Goal: Task Accomplishment & Management: Manage account settings

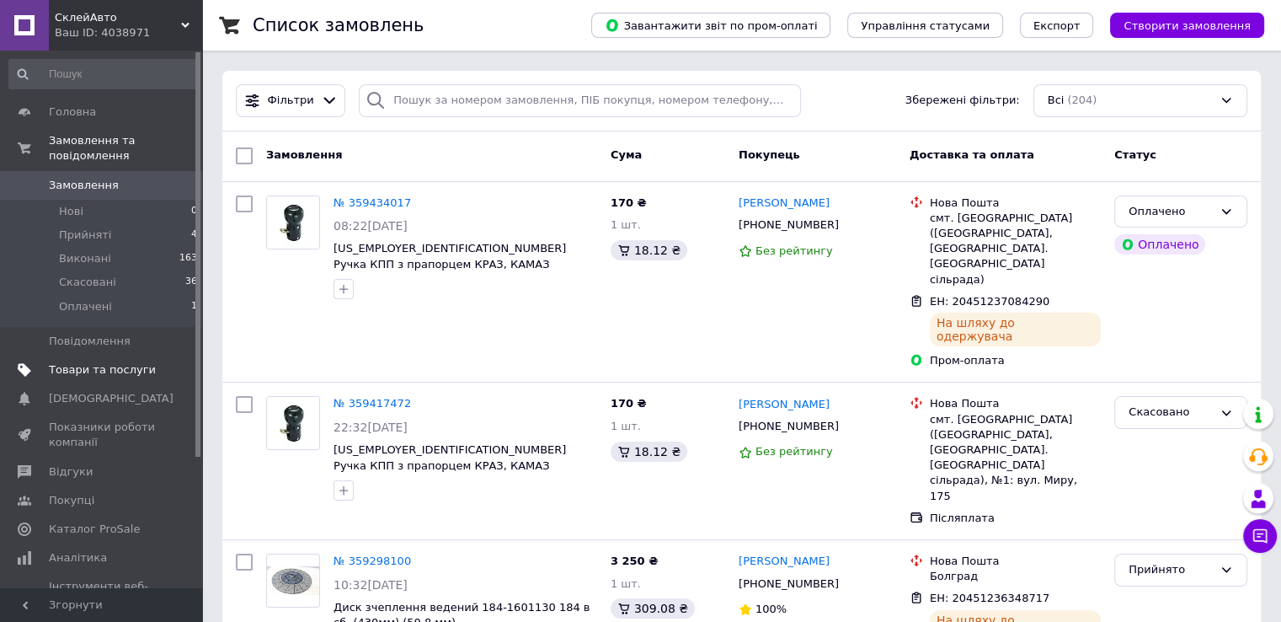
click at [117, 362] on span "Товари та послуги" at bounding box center [102, 369] width 107 height 15
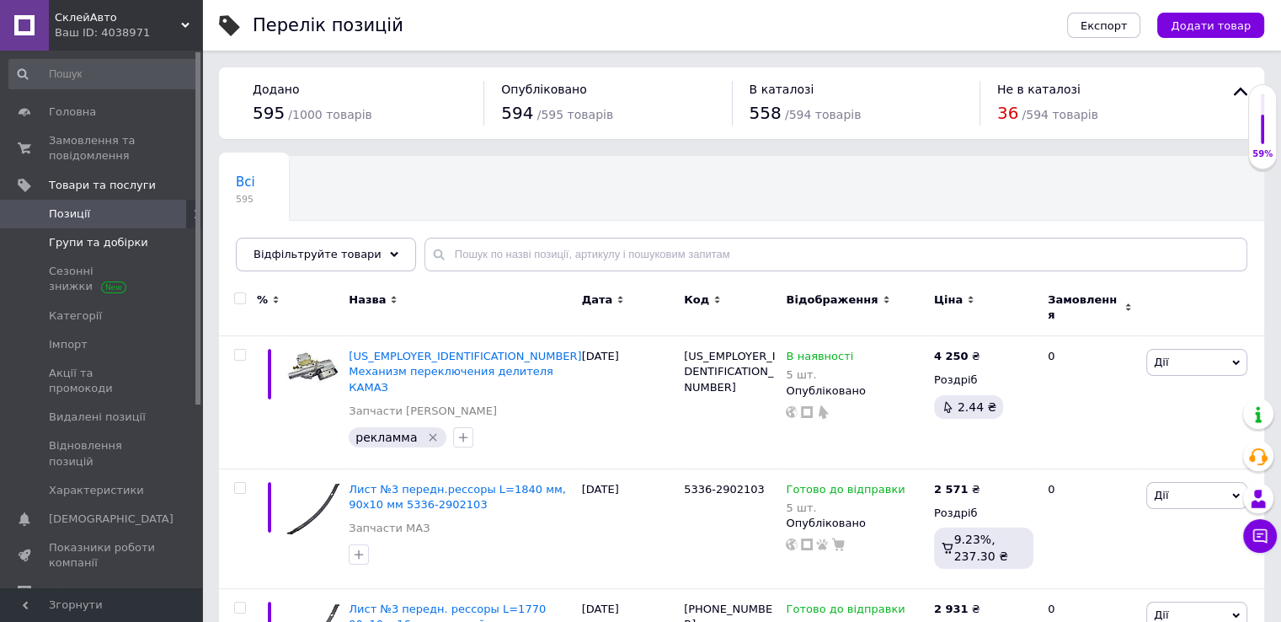
click at [96, 250] on span "Групи та добірки" at bounding box center [98, 242] width 99 height 15
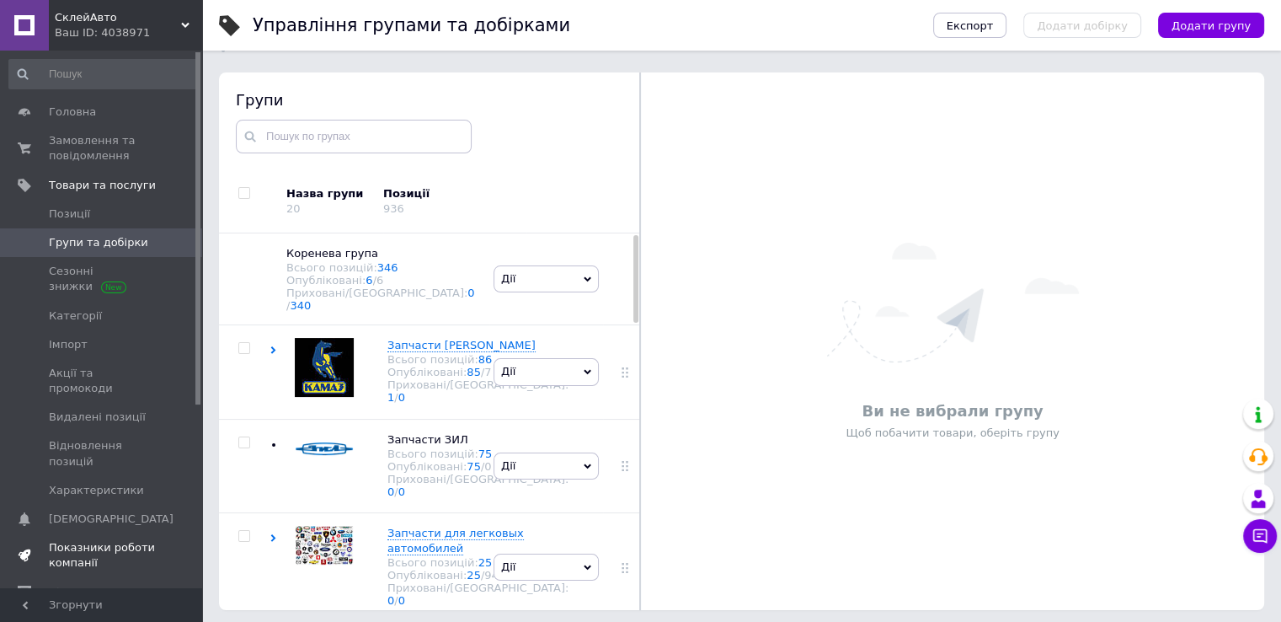
scroll to position [95, 0]
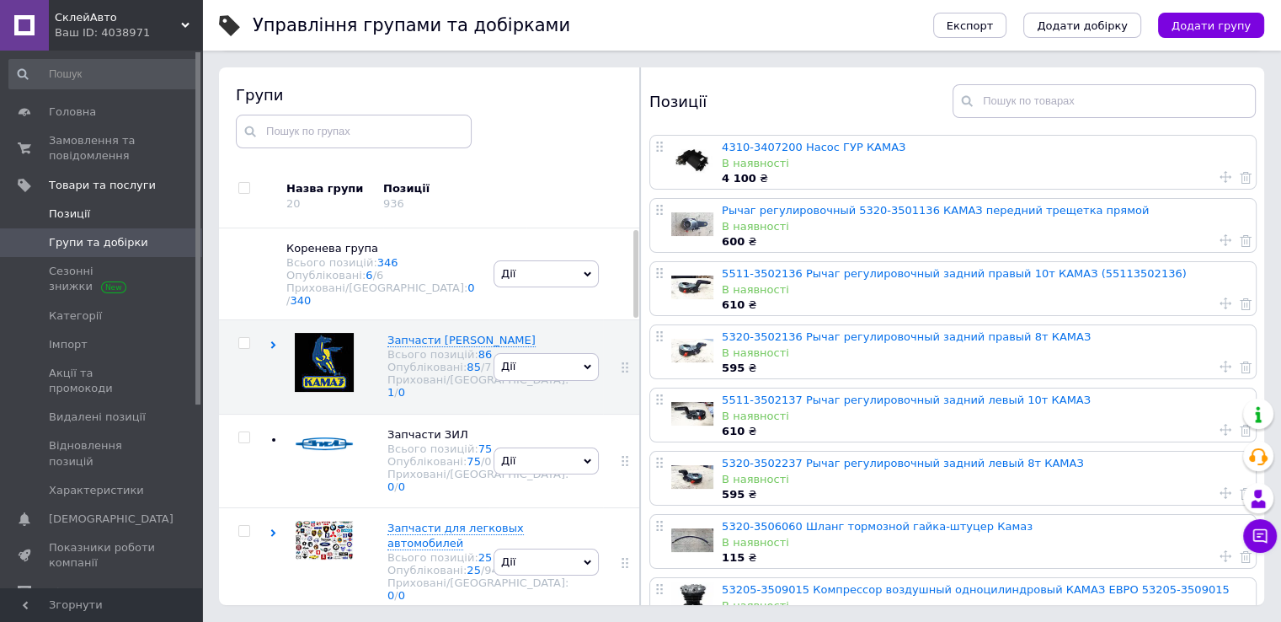
click at [94, 220] on span "Позиції" at bounding box center [102, 213] width 107 height 15
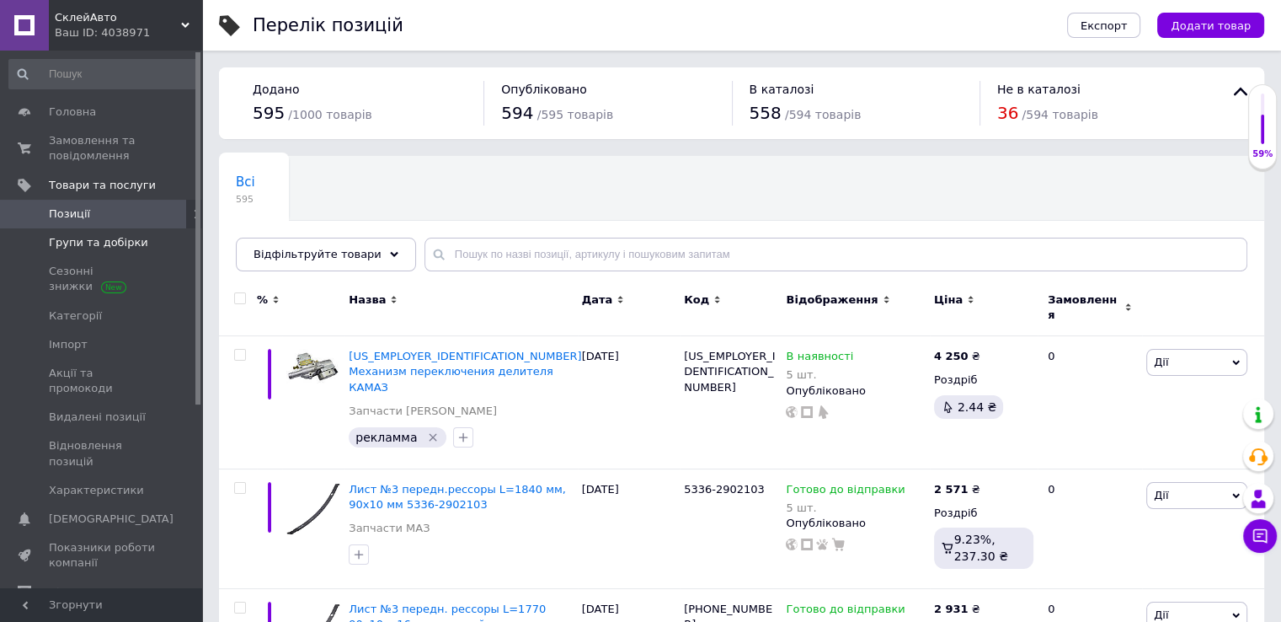
click at [84, 246] on span "Групи та добірки" at bounding box center [98, 242] width 99 height 15
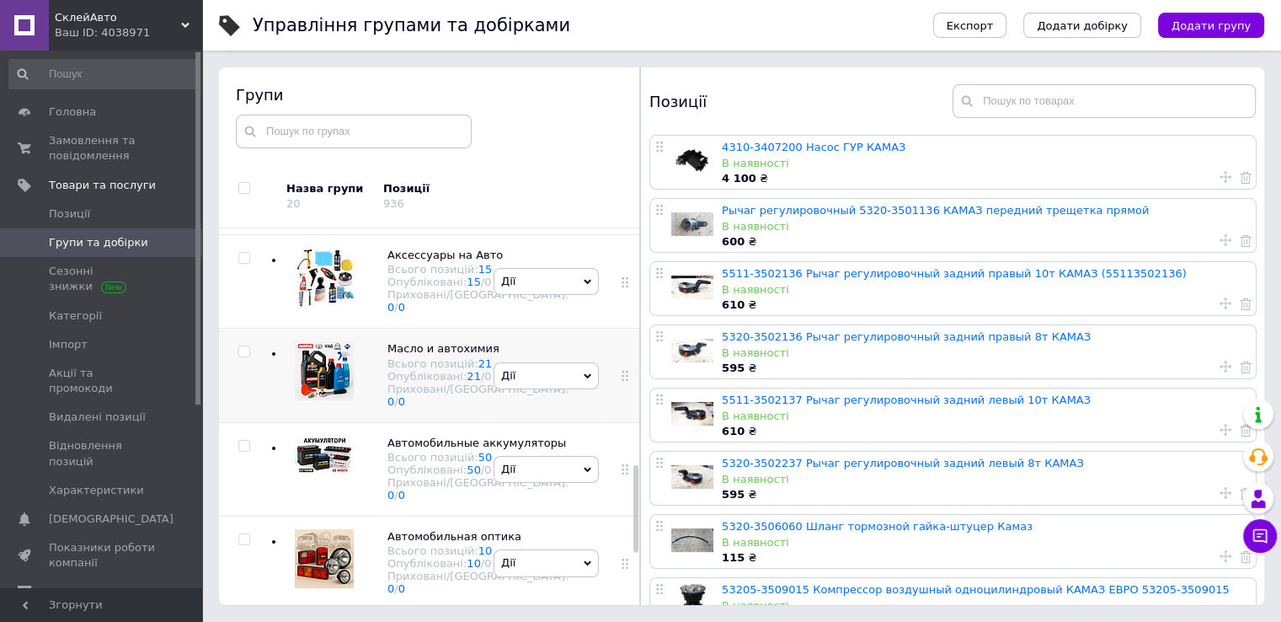
scroll to position [1237, 0]
click at [479, 516] on div "Автомобильная оптика Всього позицій: 10 Опубліковані: 10 / 0 Приховані/Видалені…" at bounding box center [380, 562] width 220 height 93
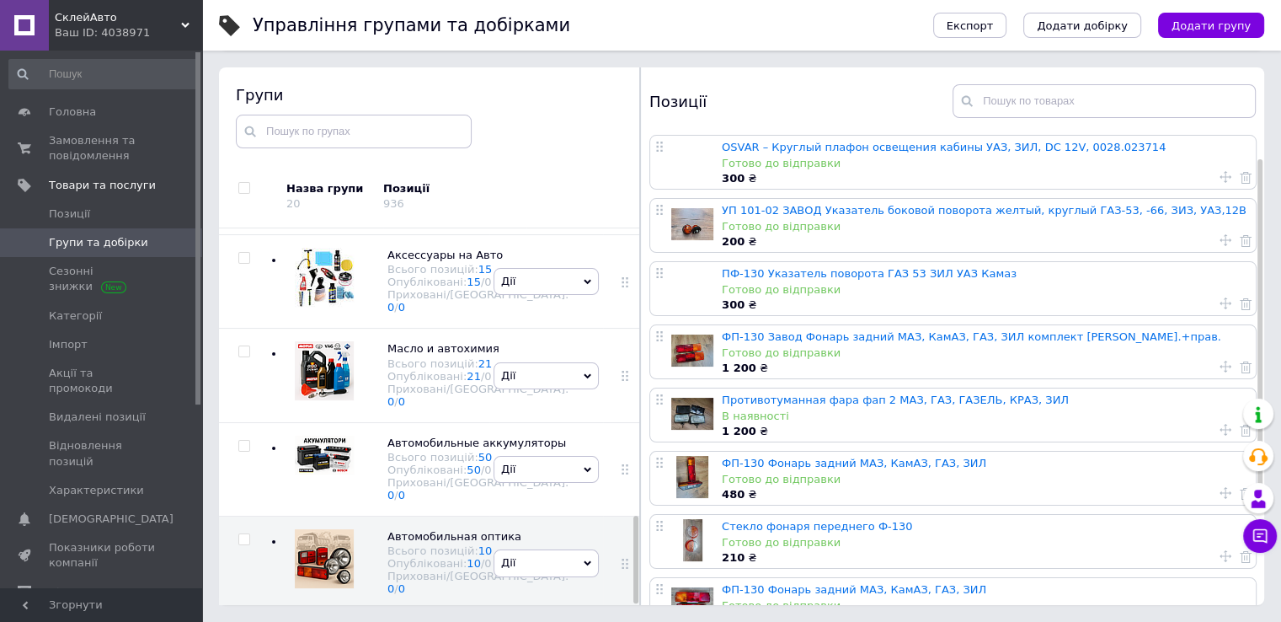
scroll to position [84, 0]
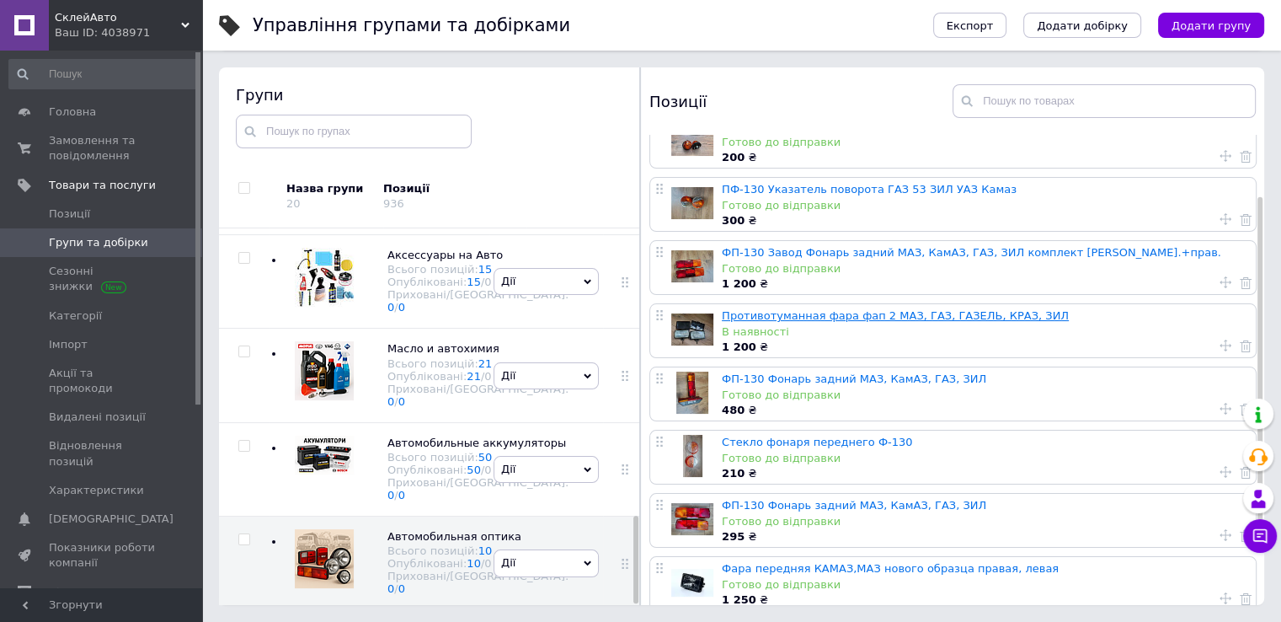
click at [939, 315] on link "Противотуманная фара фап 2 МАЗ, ГАЗ, ГАЗЕЛЬ, КРАЗ, ЗИЛ" at bounding box center [895, 315] width 347 height 13
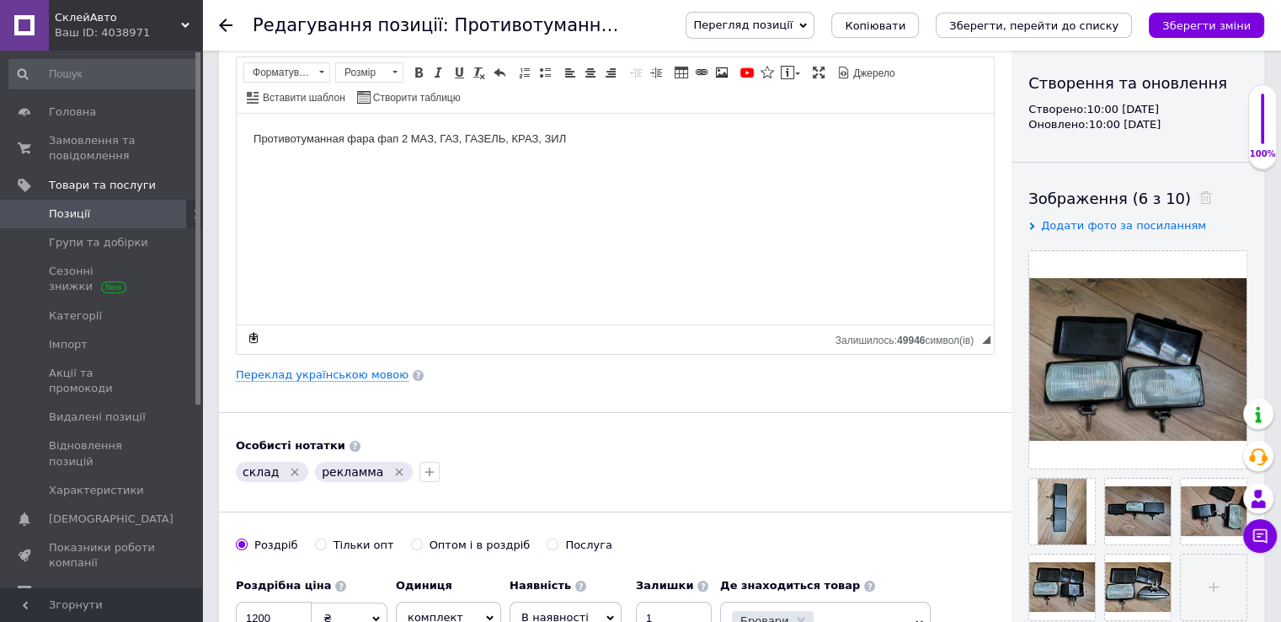
scroll to position [337, 0]
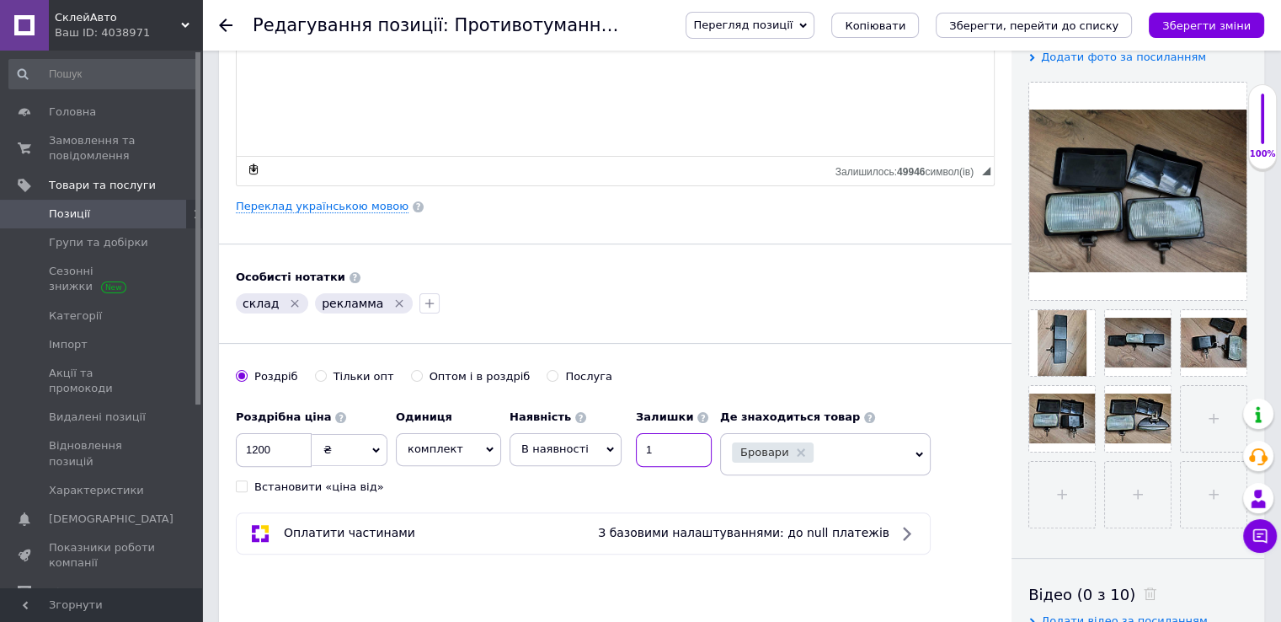
drag, startPoint x: 673, startPoint y: 447, endPoint x: 576, endPoint y: 452, distance: 97.0
click at [579, 451] on div "Наявність В наявності Немає в наявності Під замовлення Готово до відправки Зали…" at bounding box center [611, 434] width 202 height 66
type input "0"
click at [794, 309] on div "склад   рекламма" at bounding box center [615, 303] width 766 height 27
click at [586, 446] on span "В наявності" at bounding box center [566, 449] width 112 height 32
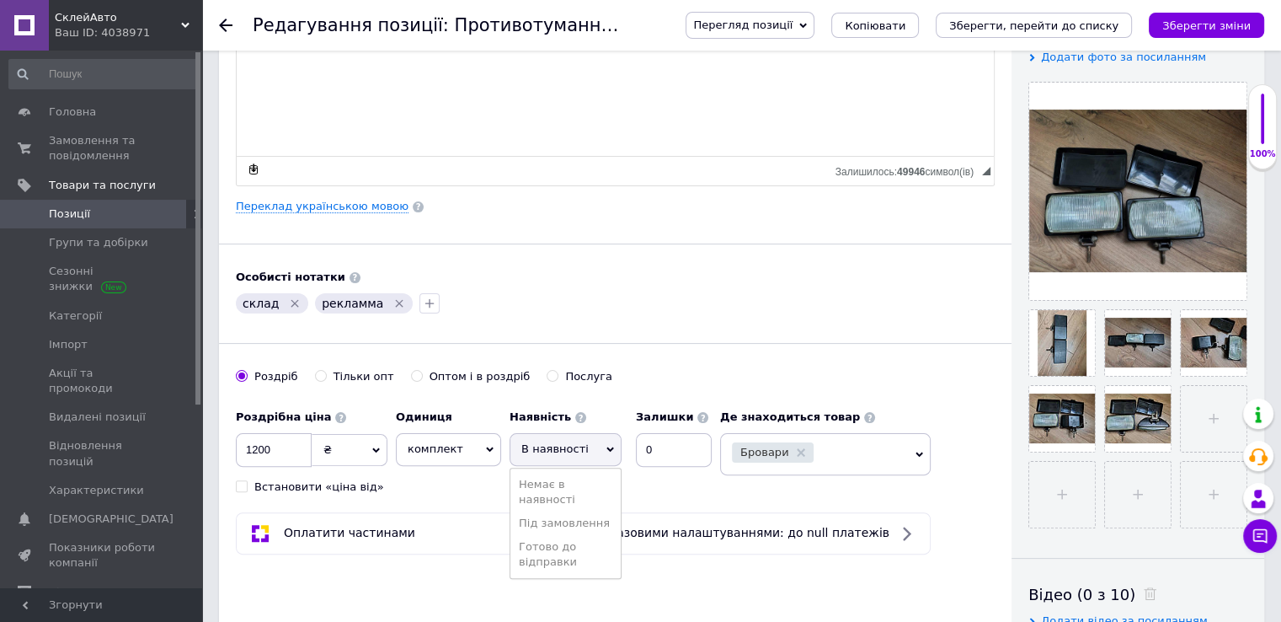
click at [559, 483] on li "Немає в наявності" at bounding box center [565, 492] width 110 height 39
click at [1231, 40] on div "Перегляд позиції Зберегти та переглянути на сайті Зберегти та переглянути на ма…" at bounding box center [958, 25] width 612 height 51
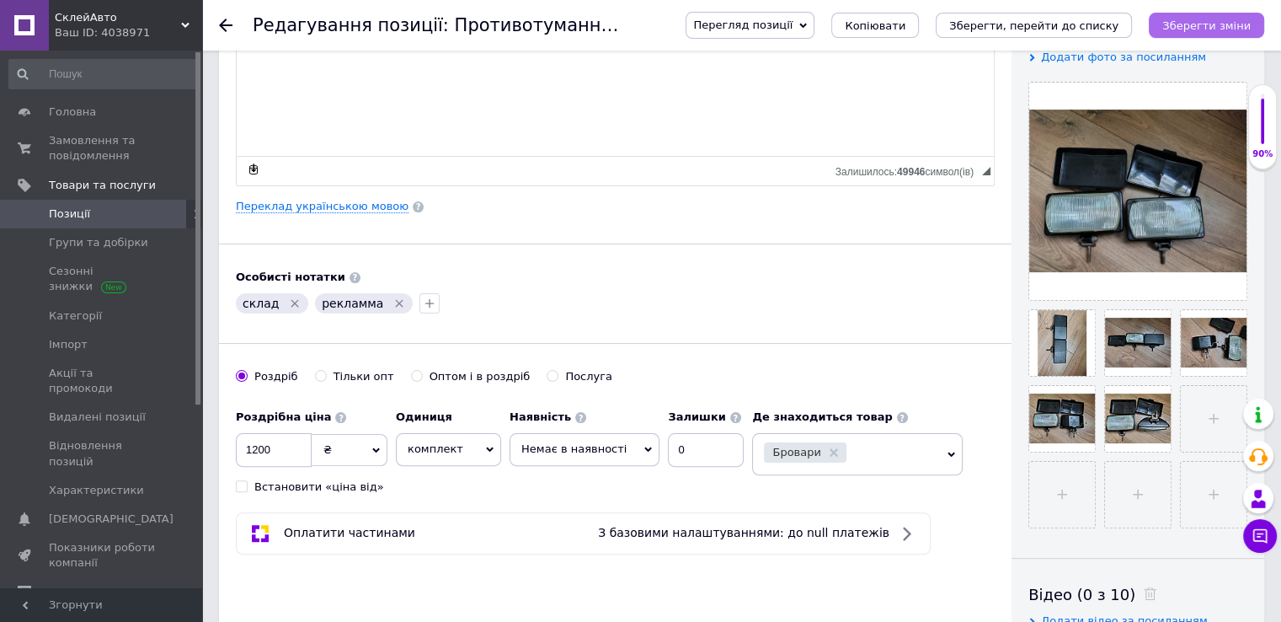
click at [1216, 21] on icon "Зберегти зміни" at bounding box center [1206, 25] width 88 height 13
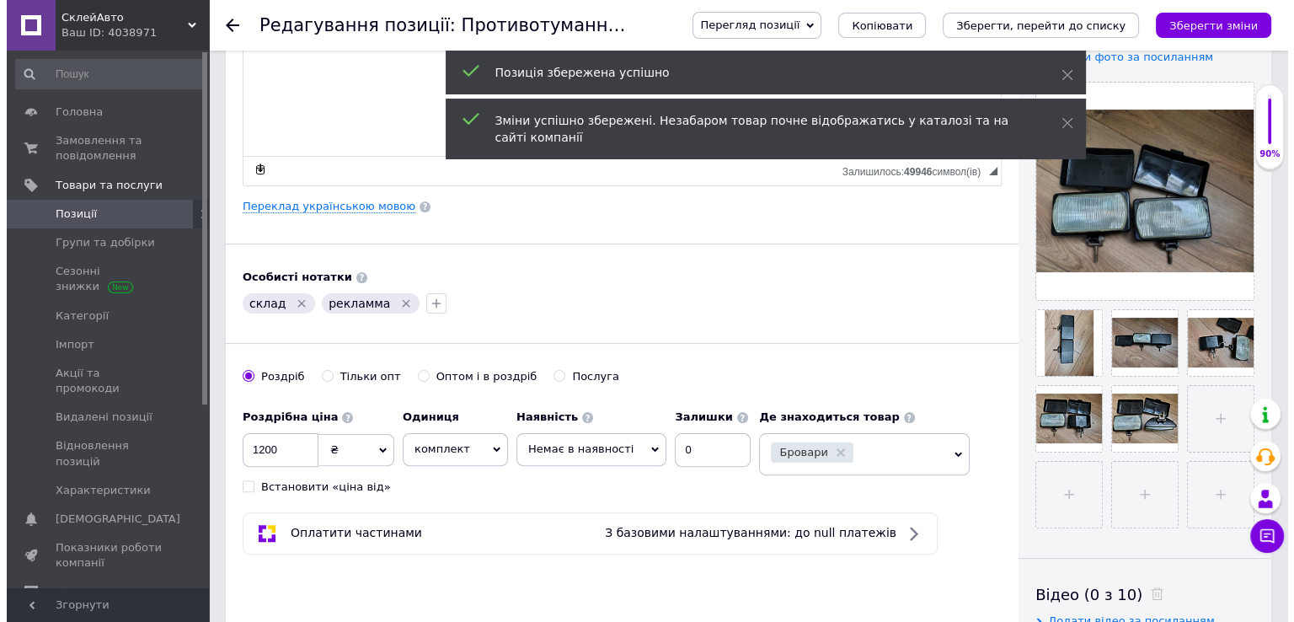
scroll to position [0, 0]
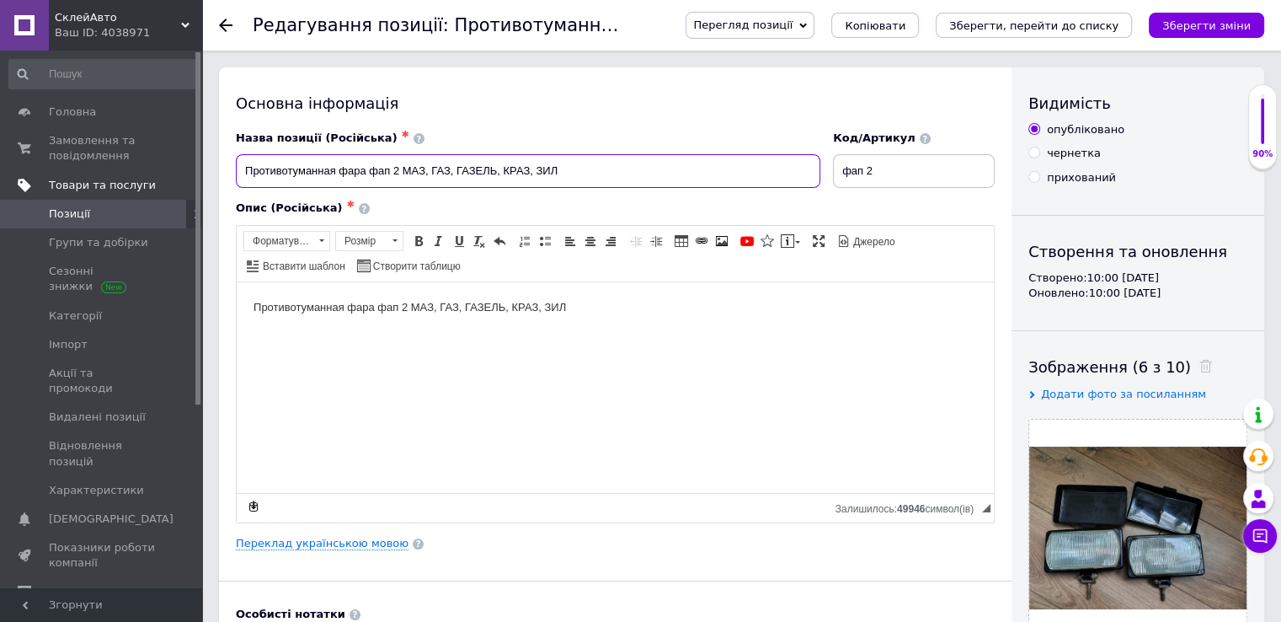
drag, startPoint x: 623, startPoint y: 172, endPoint x: 128, endPoint y: 178, distance: 495.3
drag, startPoint x: 893, startPoint y: 174, endPoint x: 731, endPoint y: 173, distance: 161.7
click at [731, 173] on div "Назва позиції (Російська) ✱ Противотуманная фара фап 2 МАЗ, ГАЗ, ГАЗЕЛЬ, КРАЗ, …" at bounding box center [616, 160] width 772 height 70
click at [106, 154] on span "Замовлення та повідомлення" at bounding box center [102, 148] width 107 height 30
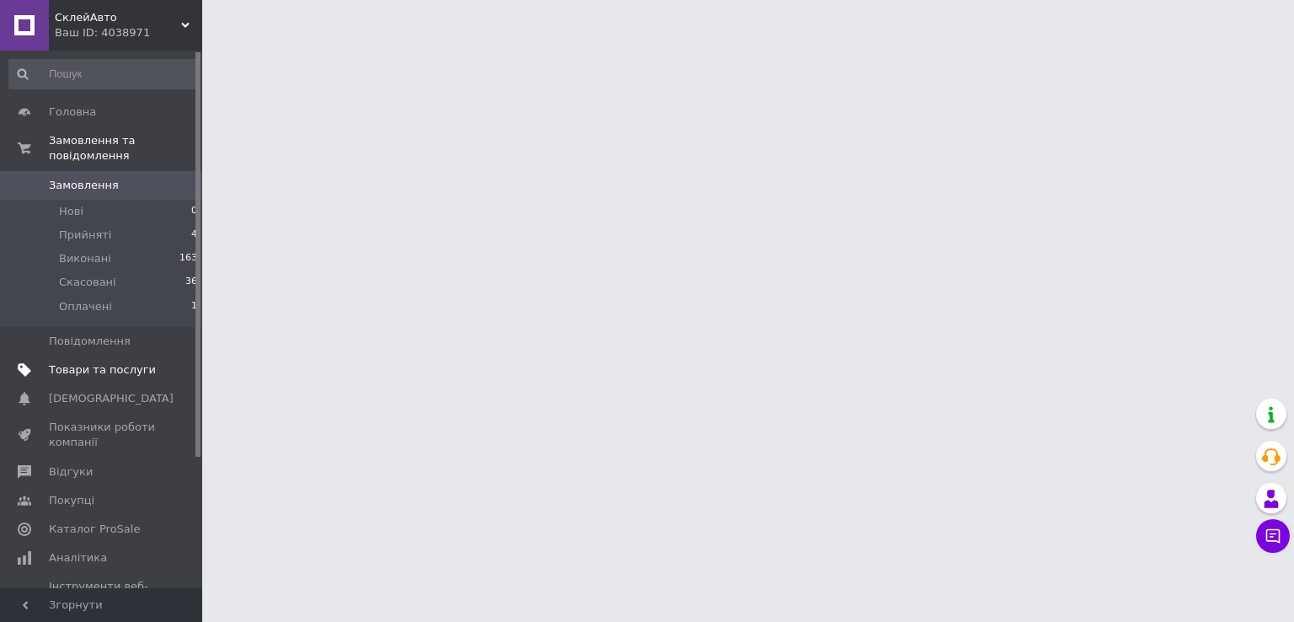
click at [88, 362] on span "Товари та послуги" at bounding box center [102, 369] width 107 height 15
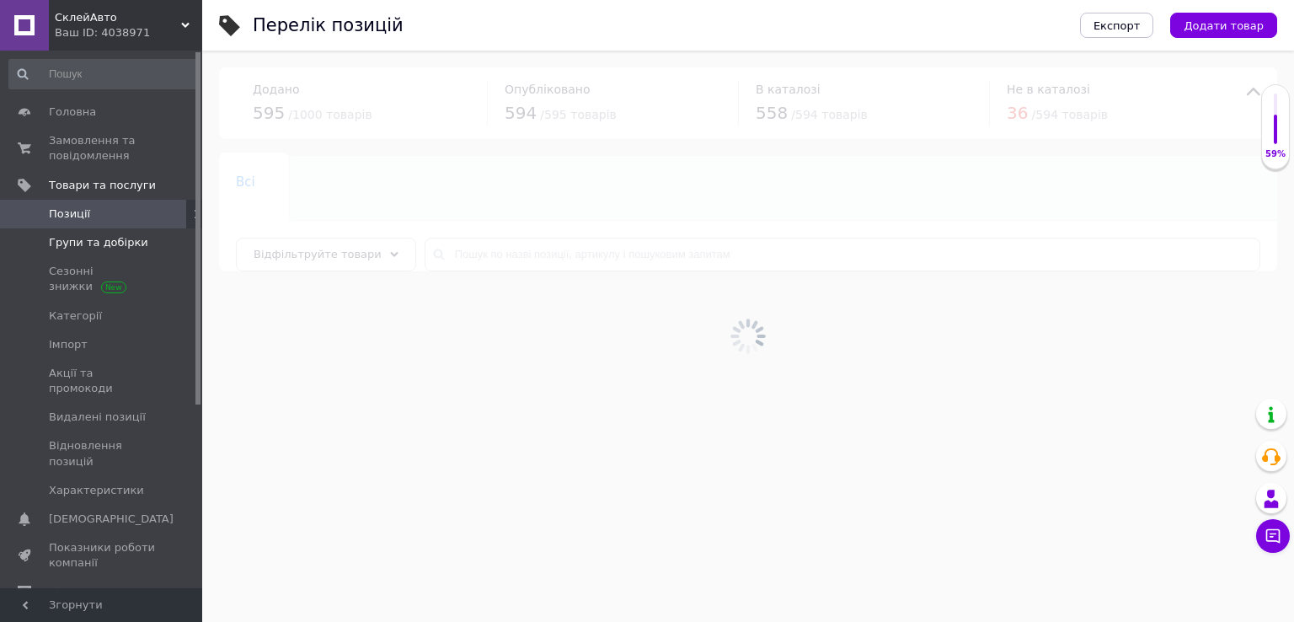
click at [111, 248] on span "Групи та добірки" at bounding box center [98, 242] width 99 height 15
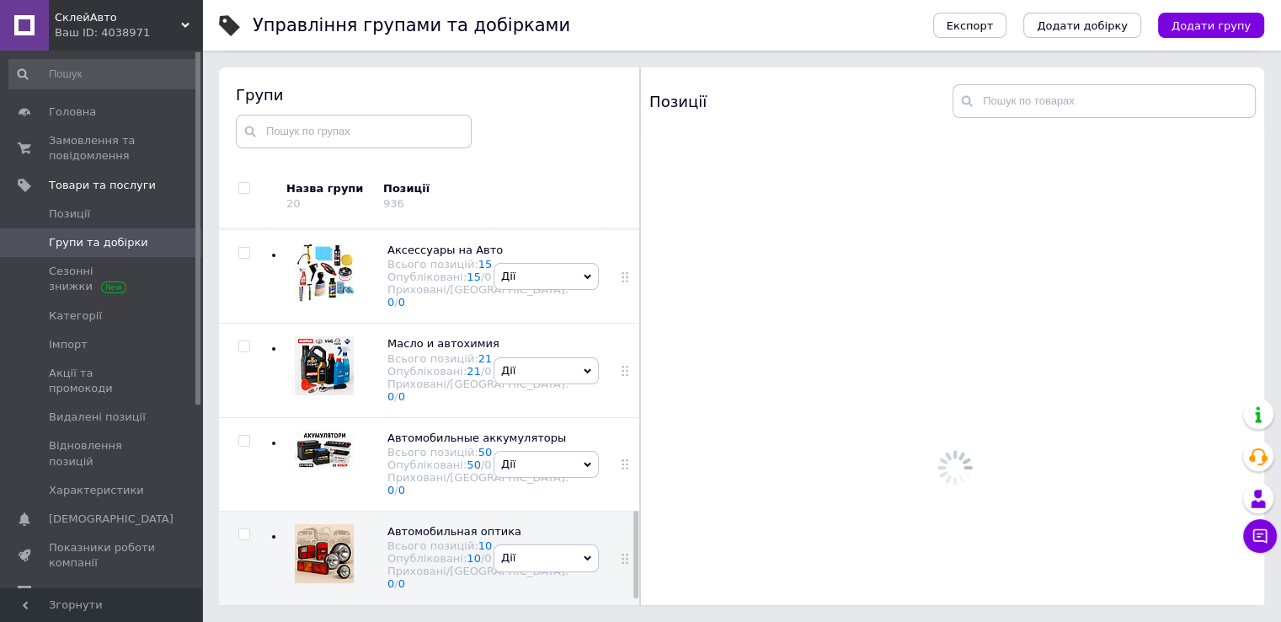
scroll to position [1237, 0]
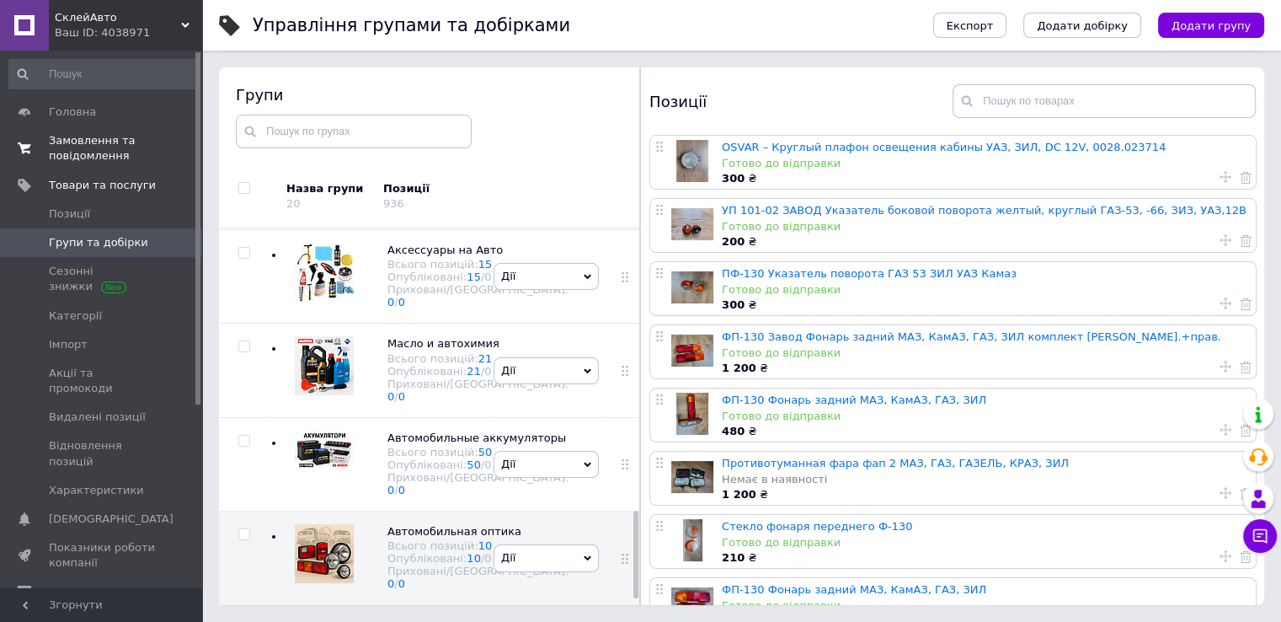
click at [91, 152] on span "Замовлення та повідомлення" at bounding box center [102, 148] width 107 height 30
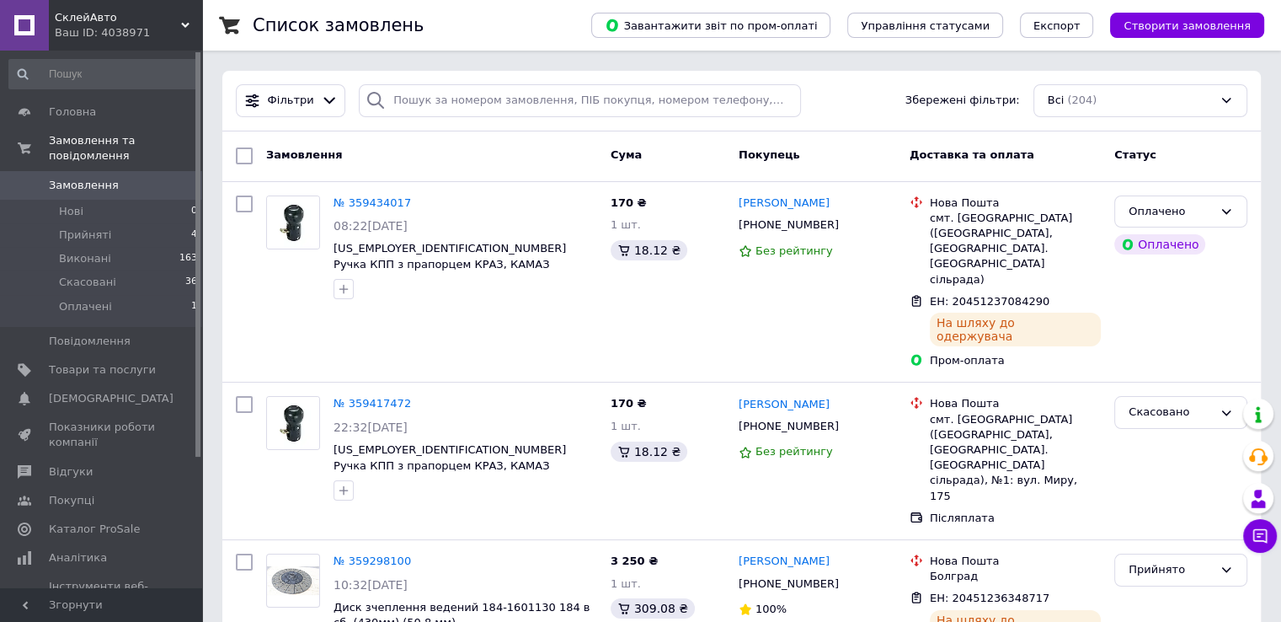
click at [83, 178] on span "Замовлення" at bounding box center [84, 185] width 70 height 15
click at [585, 395] on div "№ 359417472 22:32[DATE] [US_EMPLOYER_IDENTIFICATION_NUMBER] Ручка КПП з прапорц…" at bounding box center [465, 448] width 277 height 118
click at [313, 420] on div at bounding box center [292, 448] width 67 height 118
